Goal: Task Accomplishment & Management: Manage account settings

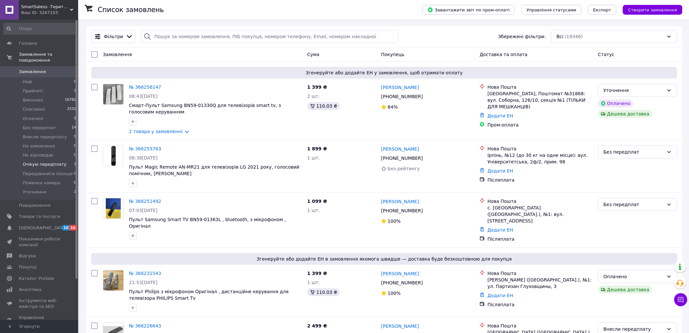
click at [58, 161] on span "Очікую передплату" at bounding box center [45, 164] width 44 height 6
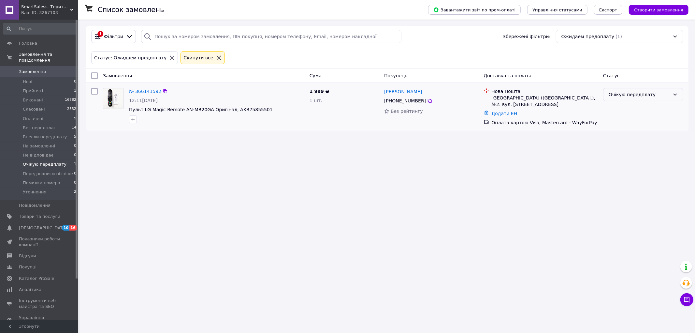
click at [644, 96] on div "Очікую передплату" at bounding box center [638, 94] width 61 height 7
click at [629, 143] on li "Оплачено" at bounding box center [642, 144] width 79 height 12
click at [41, 189] on span "Уточнення" at bounding box center [34, 192] width 23 height 6
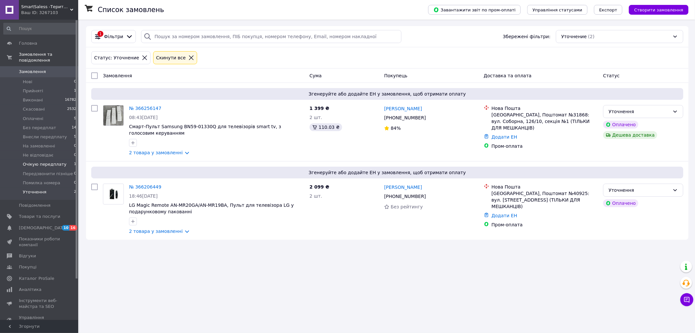
click at [41, 161] on li "Очікую передплату 1" at bounding box center [40, 164] width 80 height 9
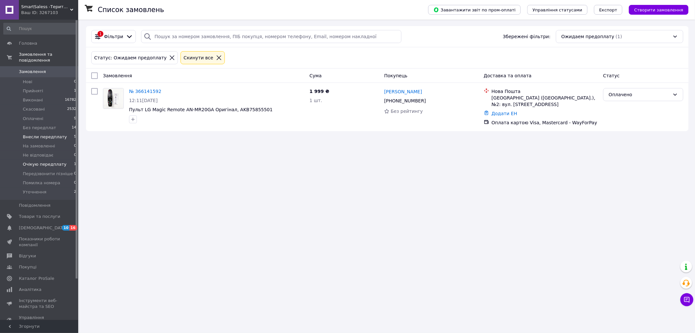
click at [44, 134] on span "Внесли передплату" at bounding box center [45, 137] width 44 height 6
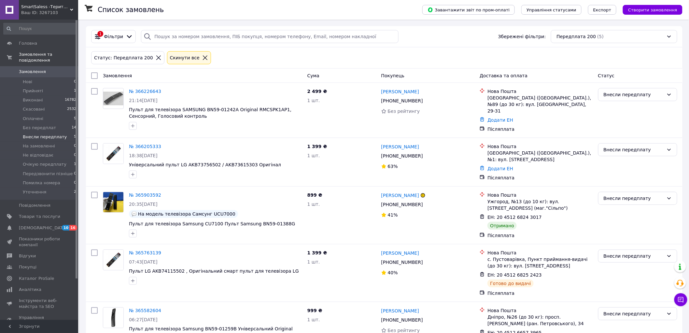
click at [202, 57] on icon at bounding box center [205, 58] width 6 height 6
